Goal: Task Accomplishment & Management: Use online tool/utility

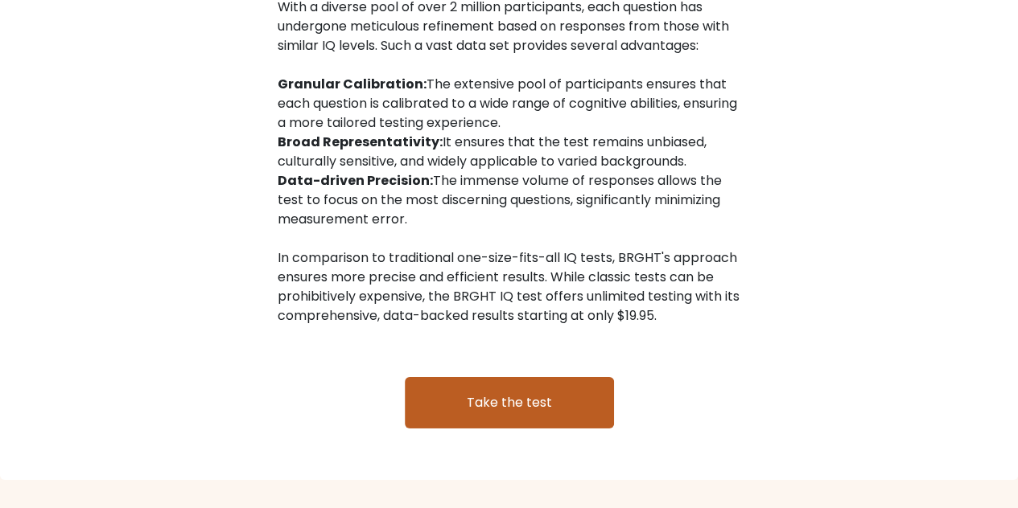
scroll to position [2494, 0]
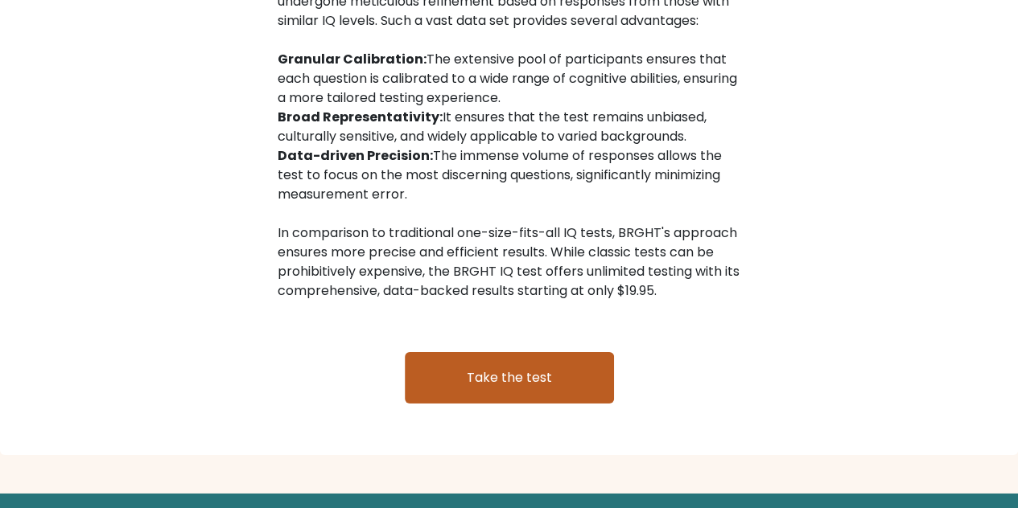
click at [492, 369] on link "Take the test" at bounding box center [509, 377] width 209 height 51
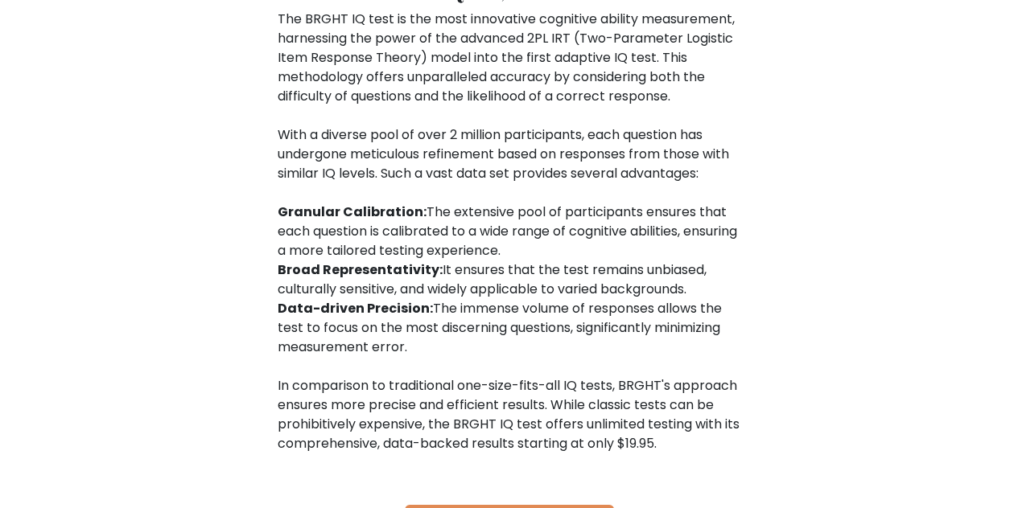
scroll to position [2628, 0]
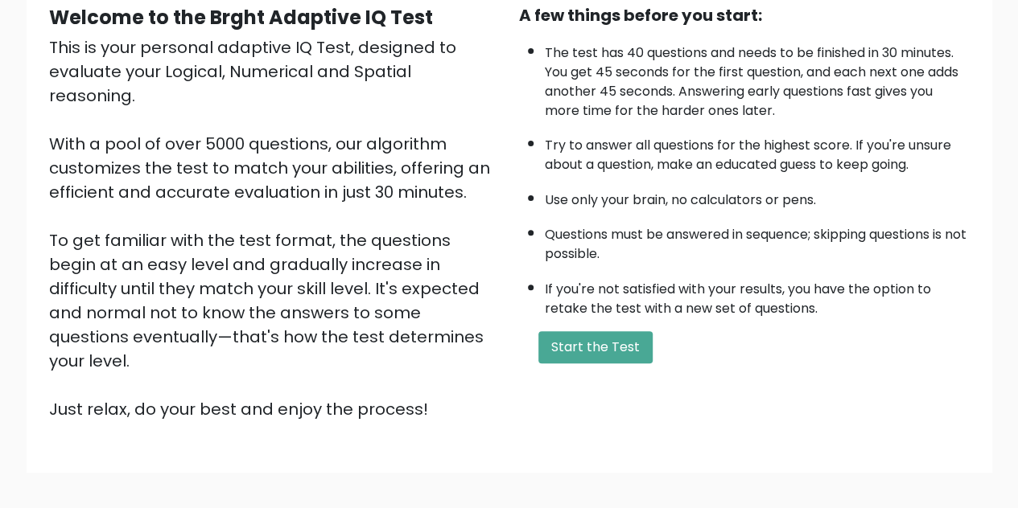
scroll to position [228, 0]
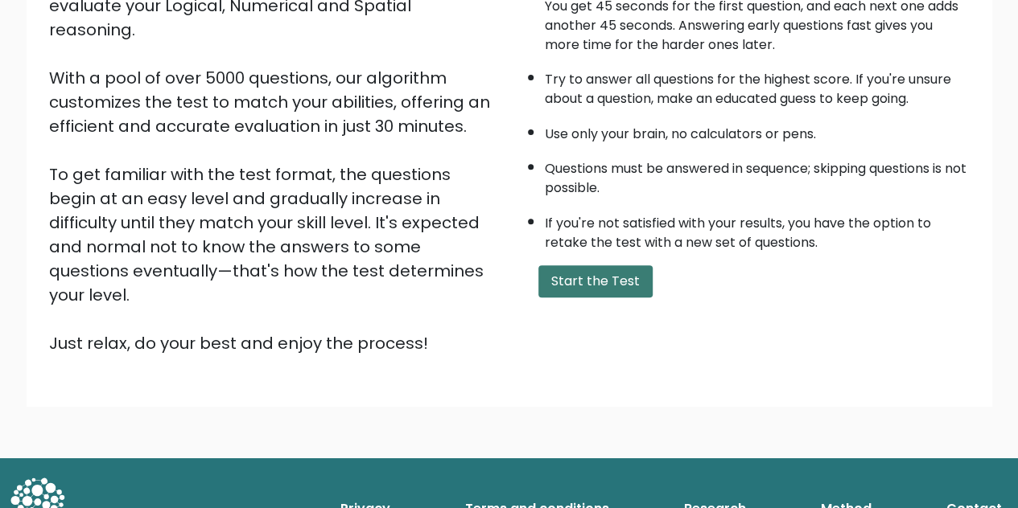
click at [575, 281] on button "Start the Test" at bounding box center [595, 282] width 114 height 32
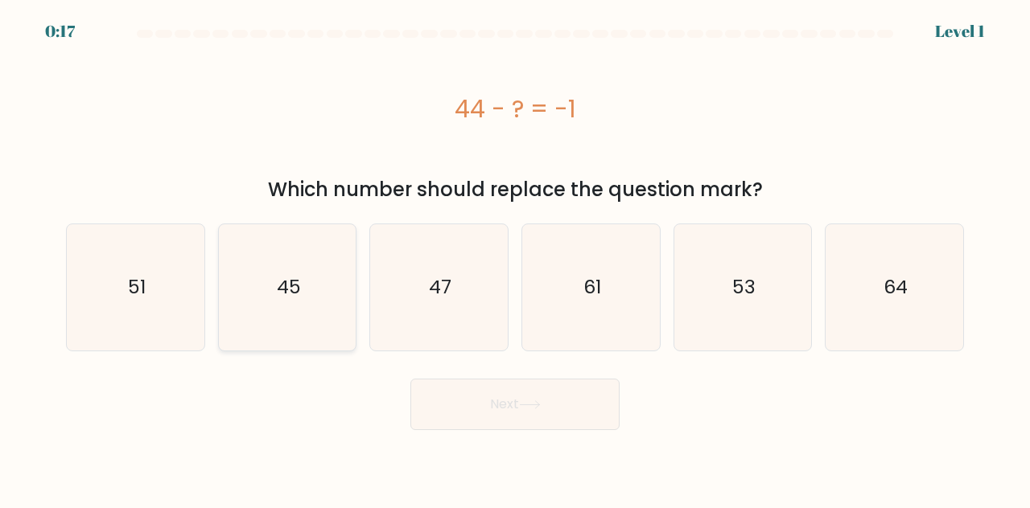
click at [243, 323] on icon "45" at bounding box center [287, 287] width 126 height 126
click at [515, 258] on input "b. 45" at bounding box center [515, 256] width 1 height 4
radio input "true"
click at [480, 411] on button "Next" at bounding box center [514, 404] width 209 height 51
click at [510, 403] on button "Next" at bounding box center [514, 404] width 209 height 51
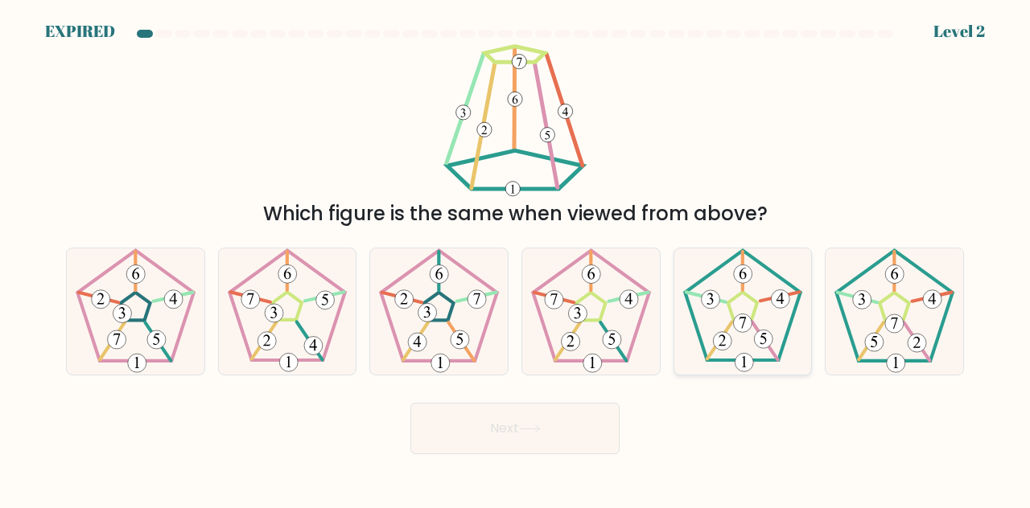
click at [718, 301] on 176 at bounding box center [710, 299] width 19 height 19
click at [516, 258] on input "e." at bounding box center [515, 256] width 1 height 4
radio input "true"
click at [557, 426] on button "Next" at bounding box center [514, 428] width 209 height 51
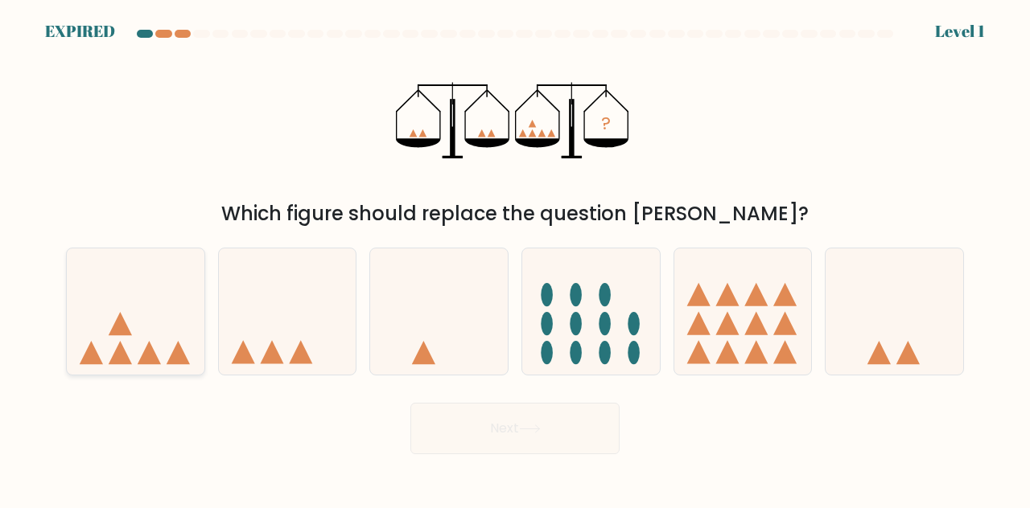
click at [111, 323] on icon at bounding box center [136, 310] width 138 height 113
click at [515, 258] on input "a." at bounding box center [515, 256] width 1 height 4
radio input "true"
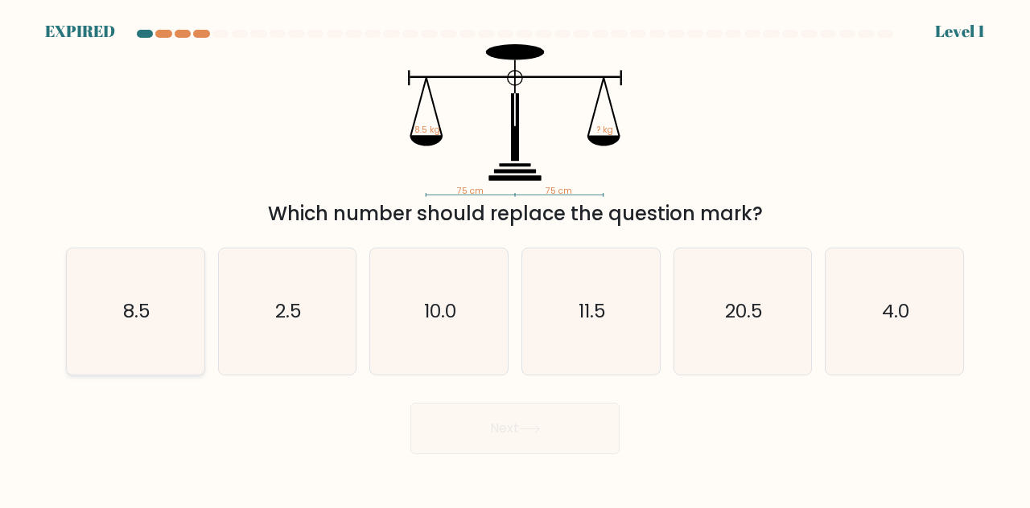
click at [129, 326] on icon "8.5" at bounding box center [135, 312] width 126 height 126
click at [515, 258] on input "a. 8.5" at bounding box center [515, 256] width 1 height 4
radio input "true"
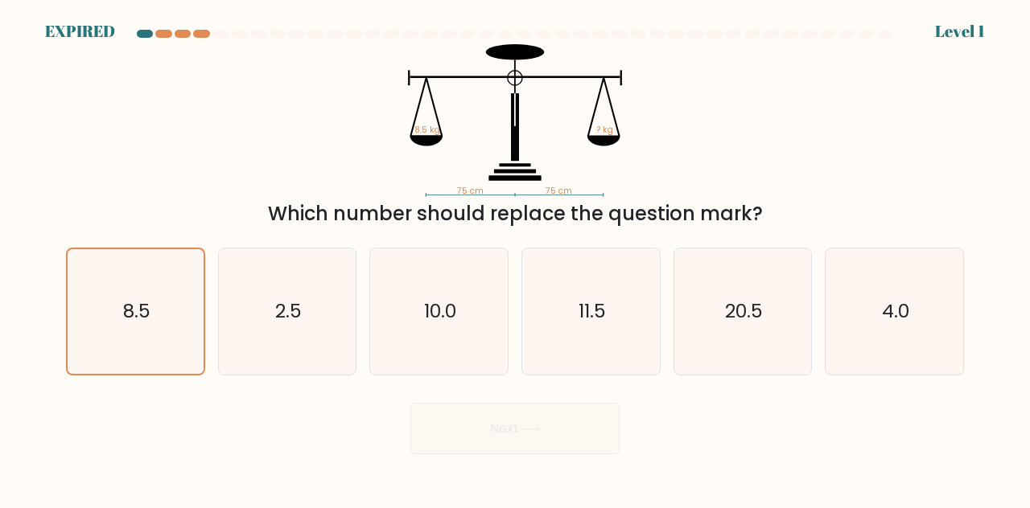
click at [550, 443] on div "Next" at bounding box center [514, 425] width 917 height 60
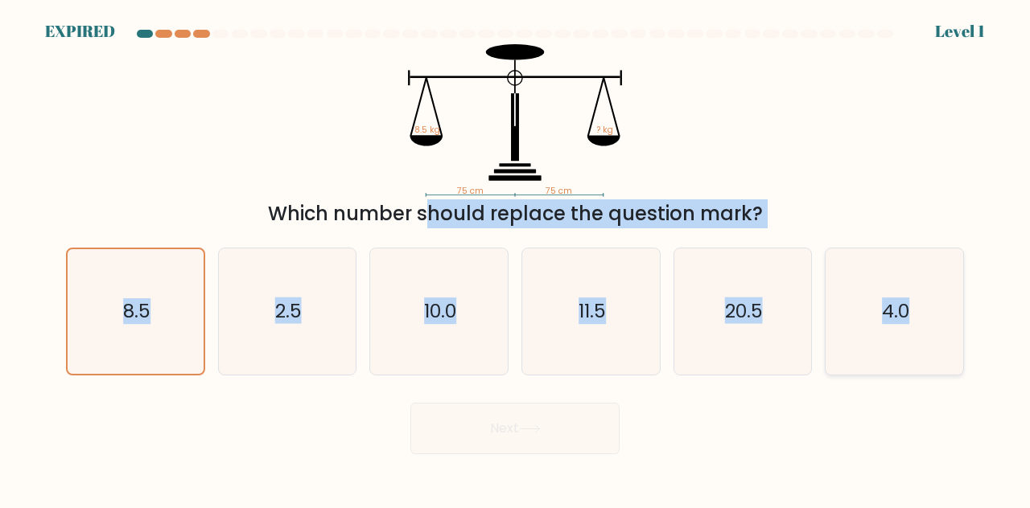
drag, startPoint x: 267, startPoint y: 213, endPoint x: 907, endPoint y: 354, distance: 654.9
click at [907, 354] on form at bounding box center [515, 242] width 1030 height 425
